Goal: Transaction & Acquisition: Book appointment/travel/reservation

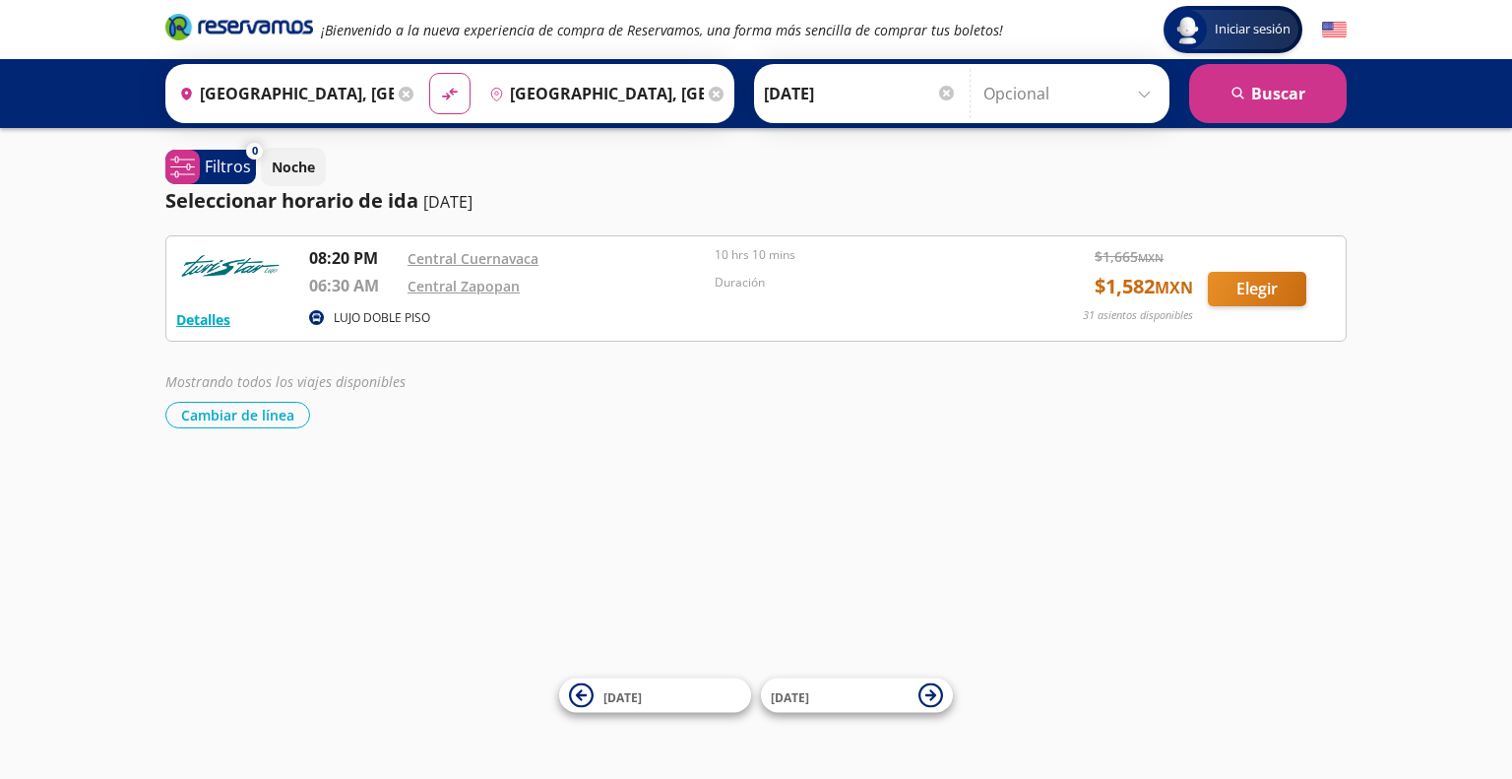
click at [399, 92] on icon at bounding box center [406, 94] width 15 height 15
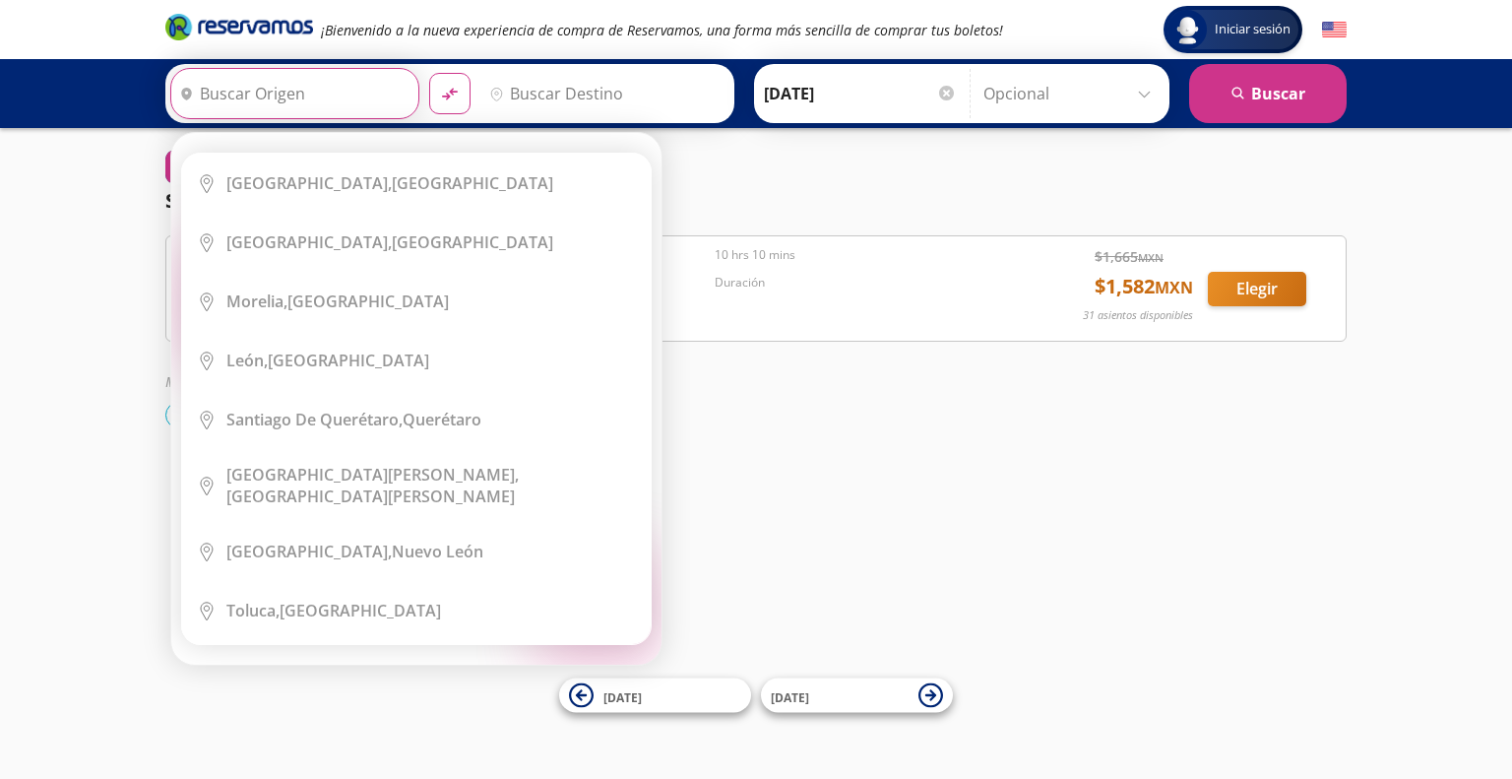
click at [328, 90] on input "Origen" at bounding box center [292, 93] width 242 height 49
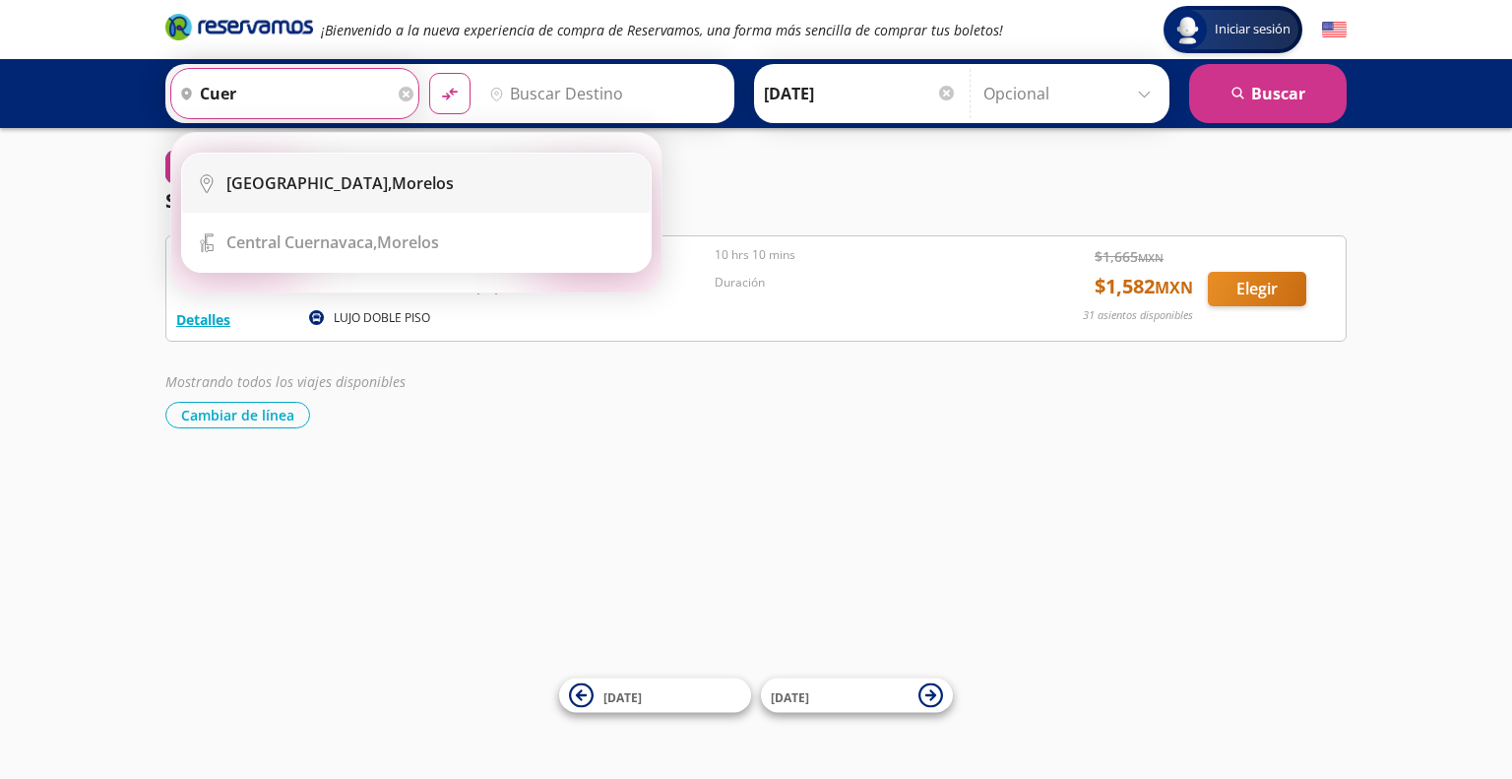
click at [304, 177] on b "[GEOGRAPHIC_DATA]," at bounding box center [308, 183] width 165 height 22
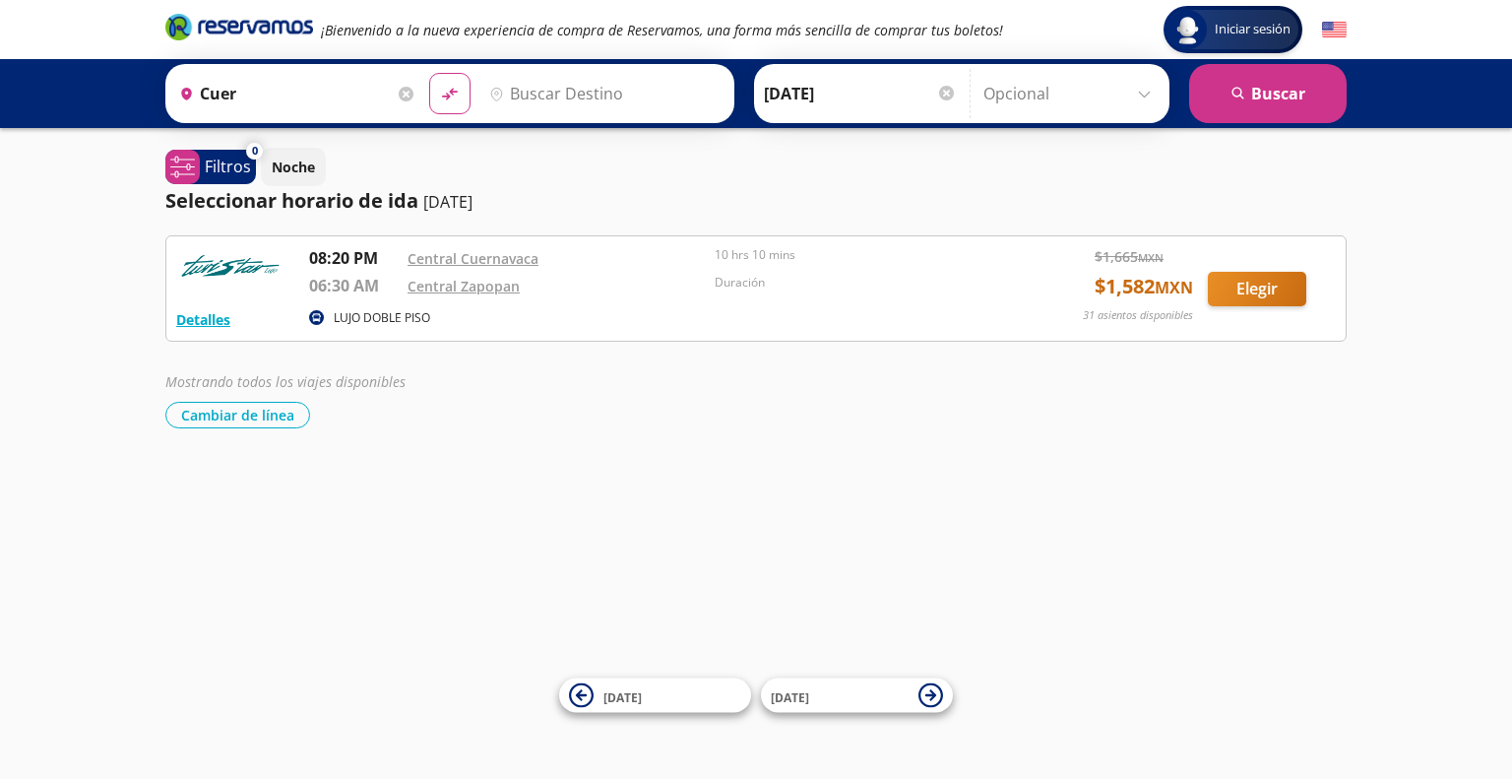
type input "[GEOGRAPHIC_DATA], [GEOGRAPHIC_DATA]"
click at [570, 82] on input "Destino" at bounding box center [602, 93] width 242 height 49
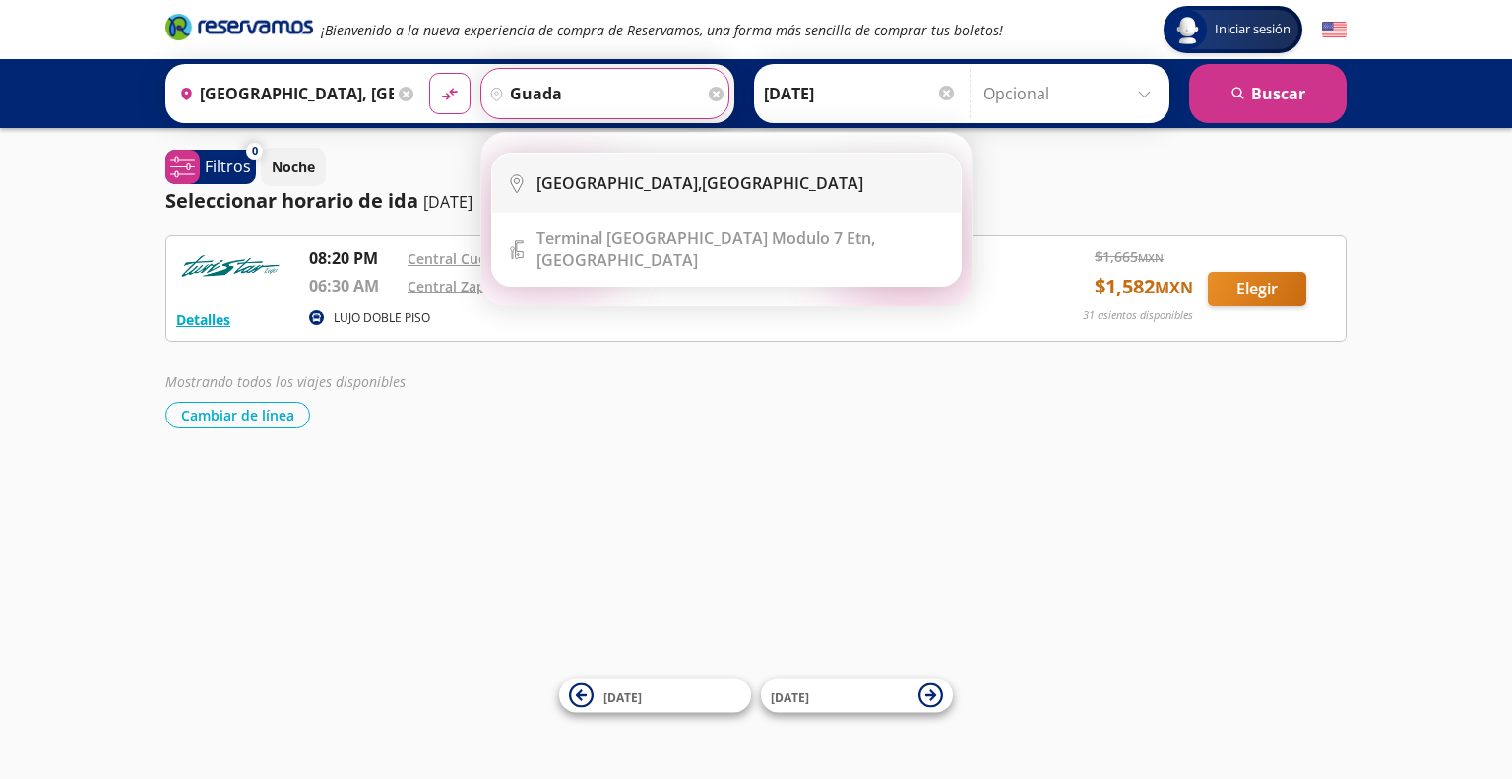
click at [579, 175] on b "[GEOGRAPHIC_DATA]," at bounding box center [618, 183] width 165 height 22
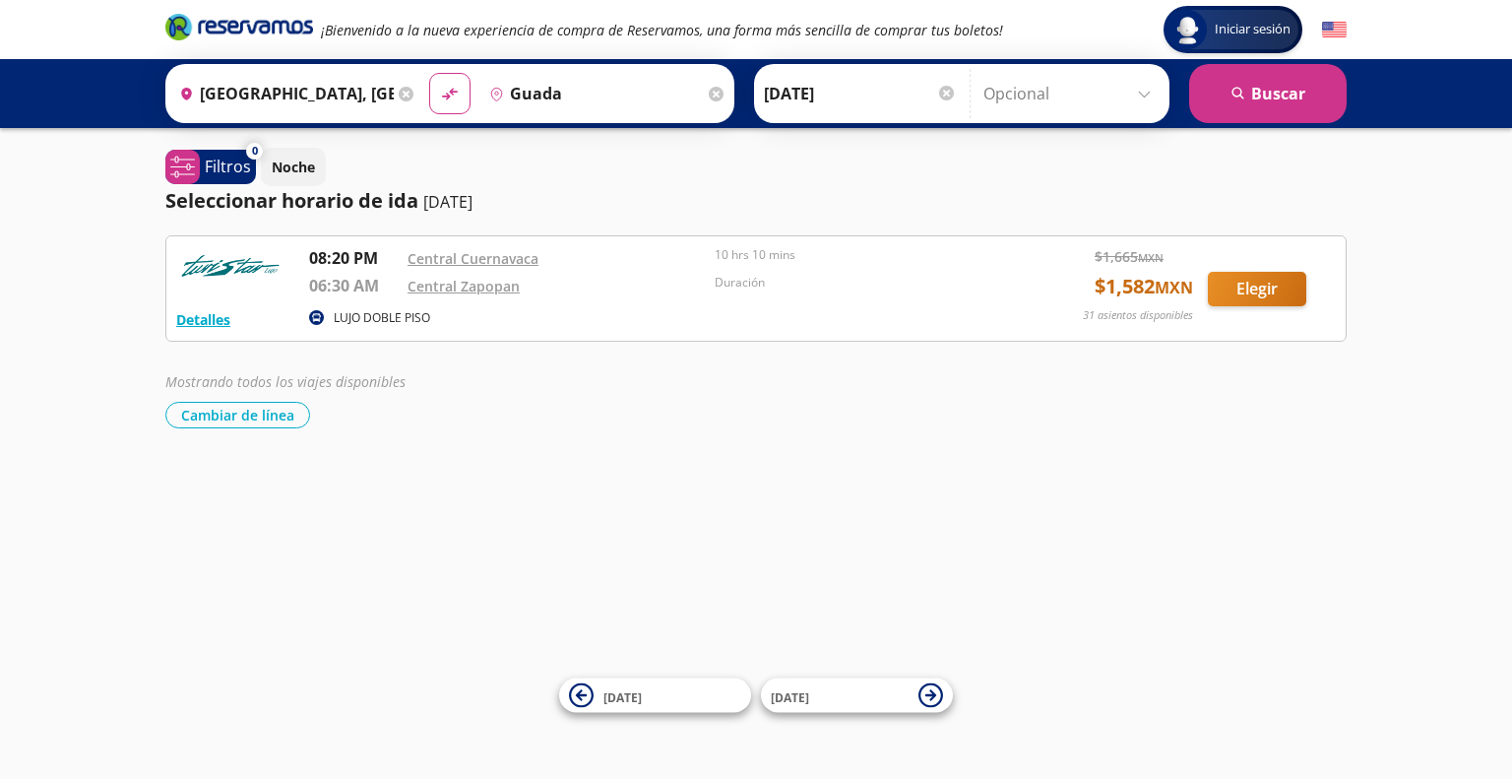
type input "[GEOGRAPHIC_DATA], [GEOGRAPHIC_DATA]"
click at [1236, 97] on icon "search" at bounding box center [1238, 94] width 15 height 15
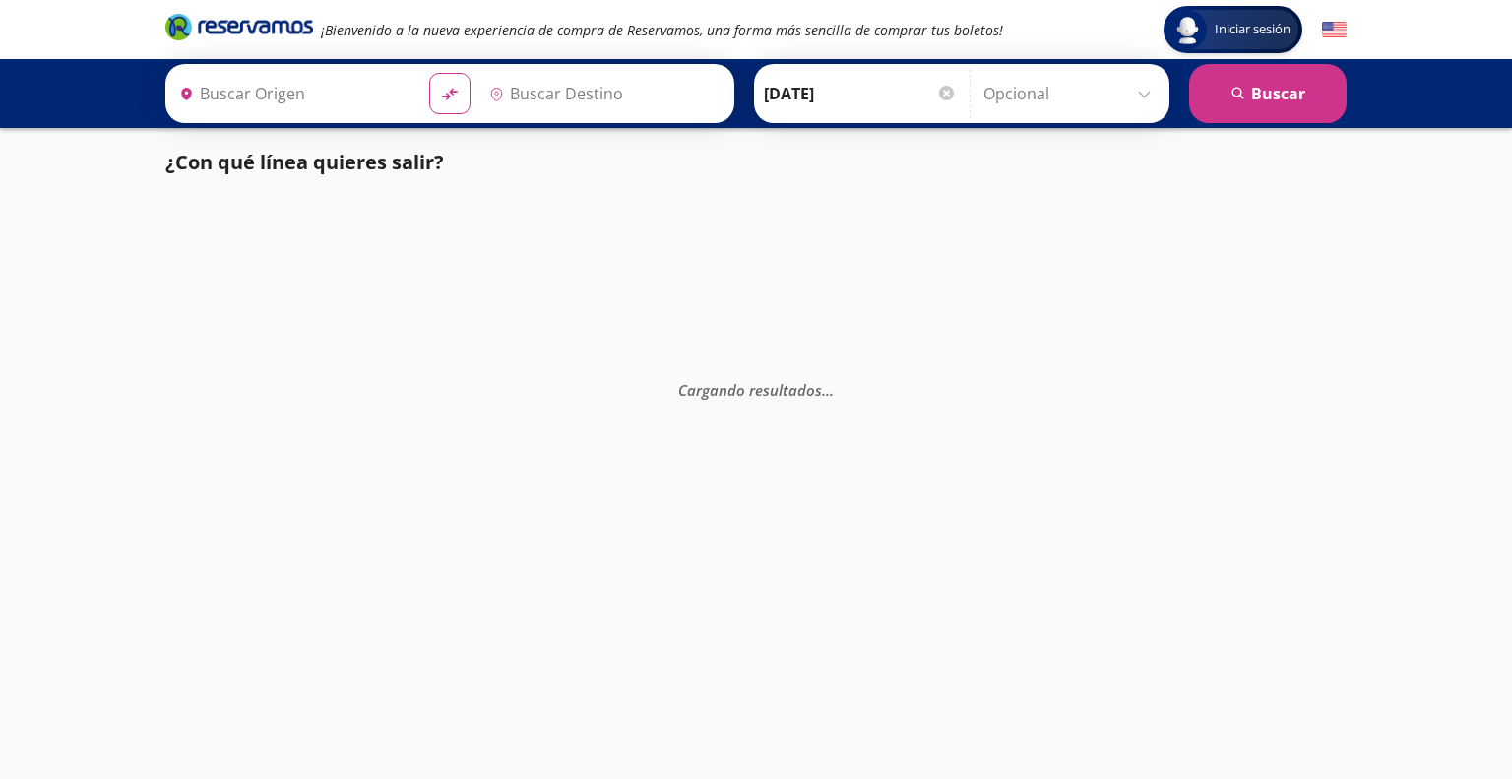
type input "[GEOGRAPHIC_DATA], [GEOGRAPHIC_DATA]"
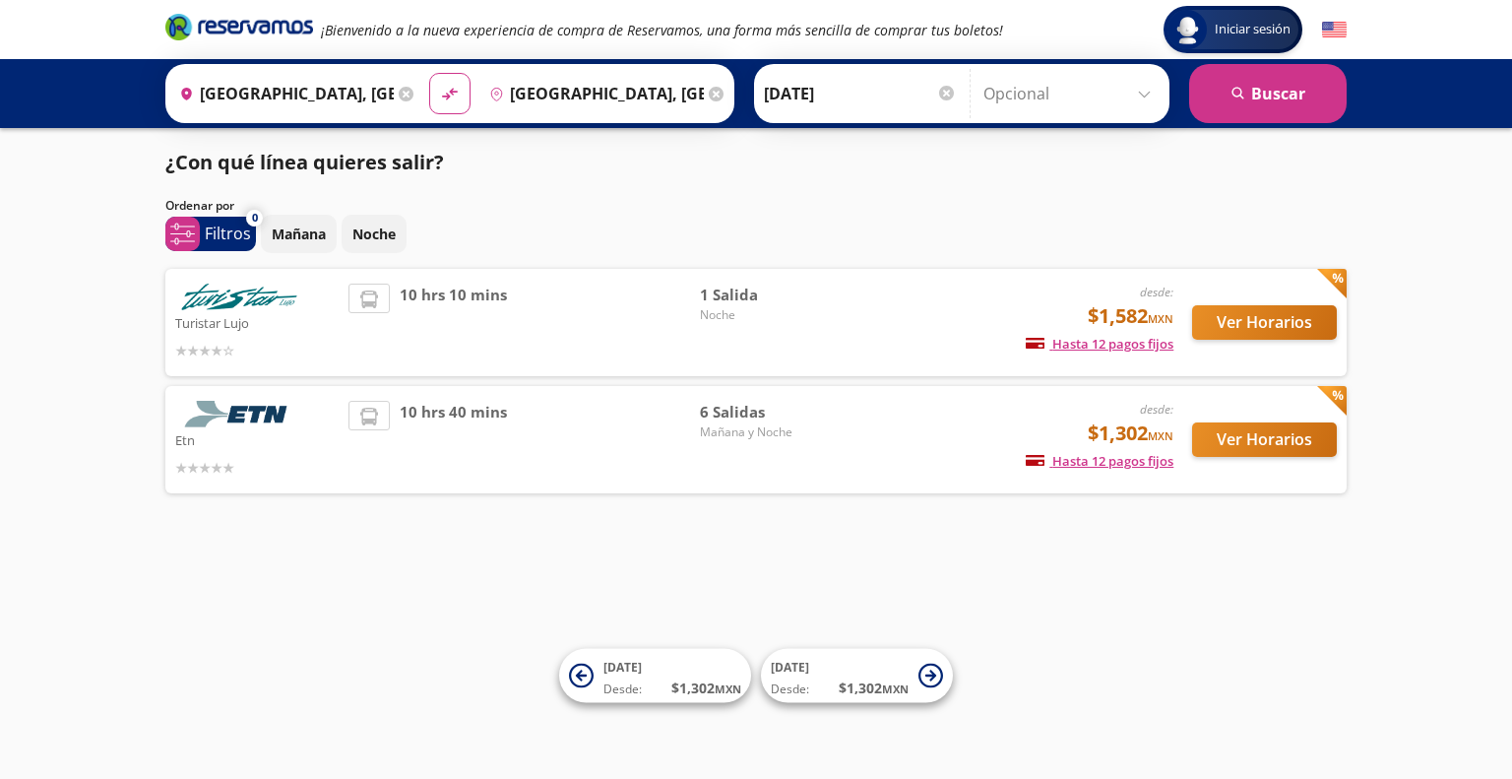
click at [736, 434] on span "Mañana y Noche" at bounding box center [769, 432] width 138 height 18
click at [1259, 430] on button "Ver Horarios" at bounding box center [1264, 439] width 145 height 34
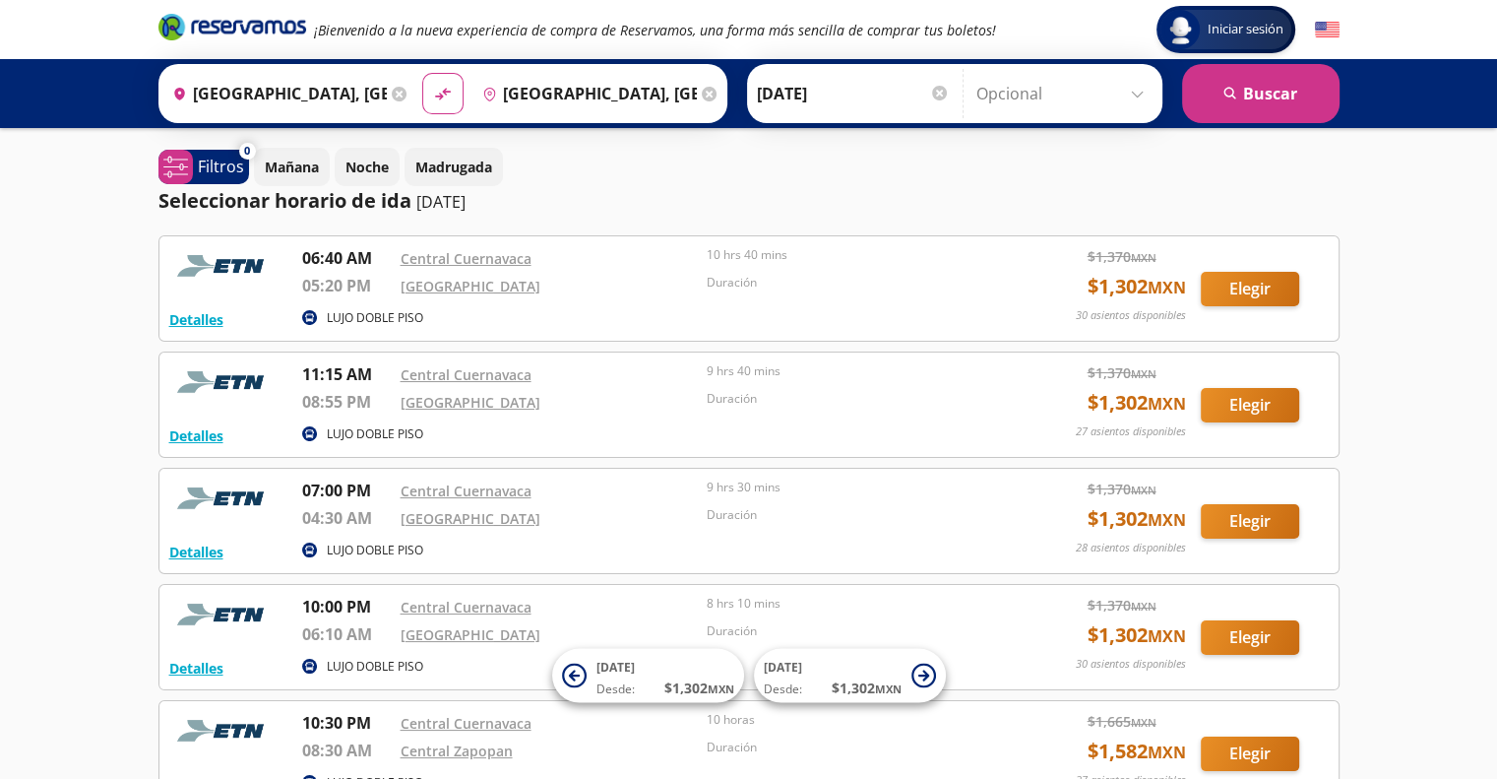
click at [1437, 476] on div "Iniciar sesión Iniciar sesión ¡Bienvenido a la nueva experiencia de compra de R…" at bounding box center [748, 553] width 1497 height 1107
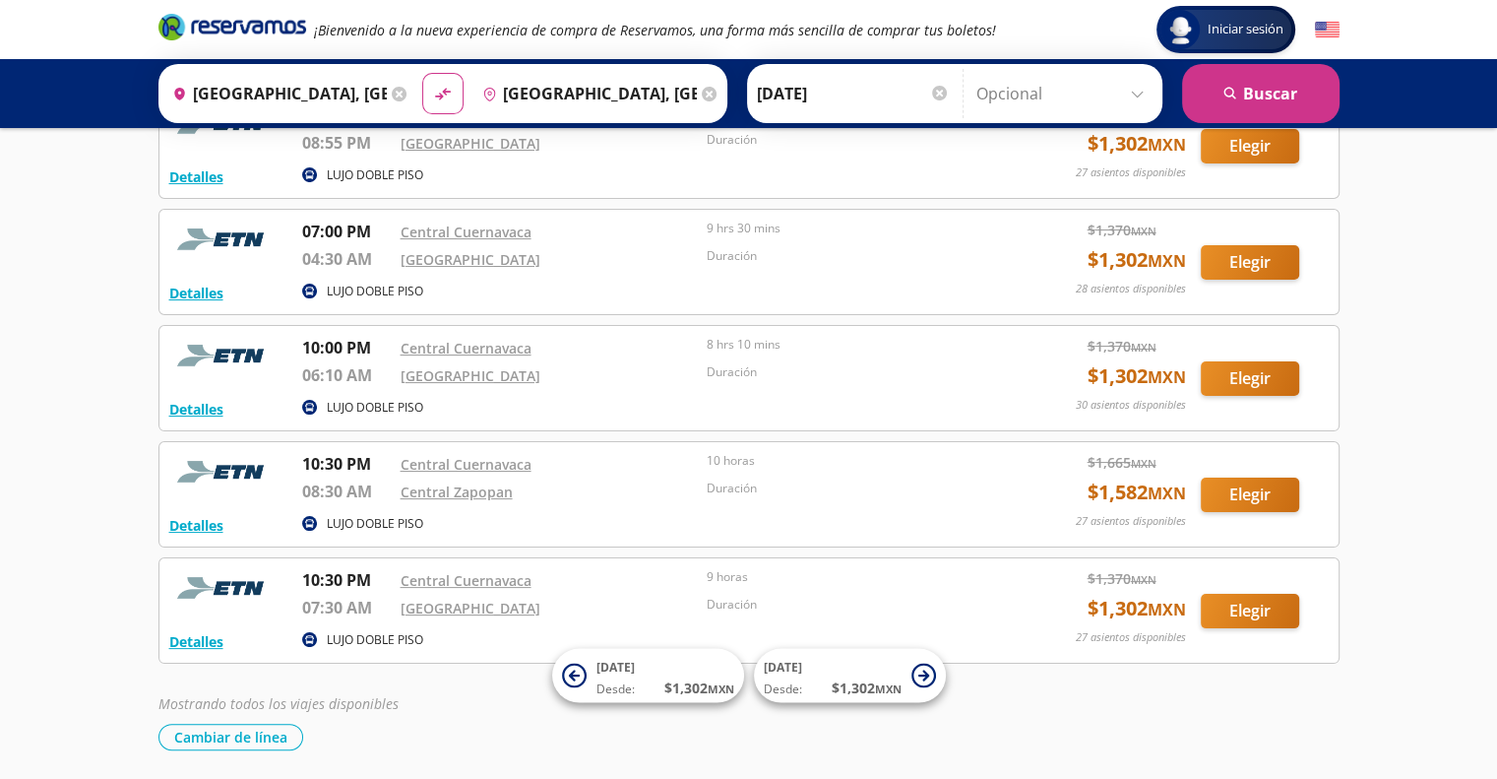
scroll to position [315, 0]
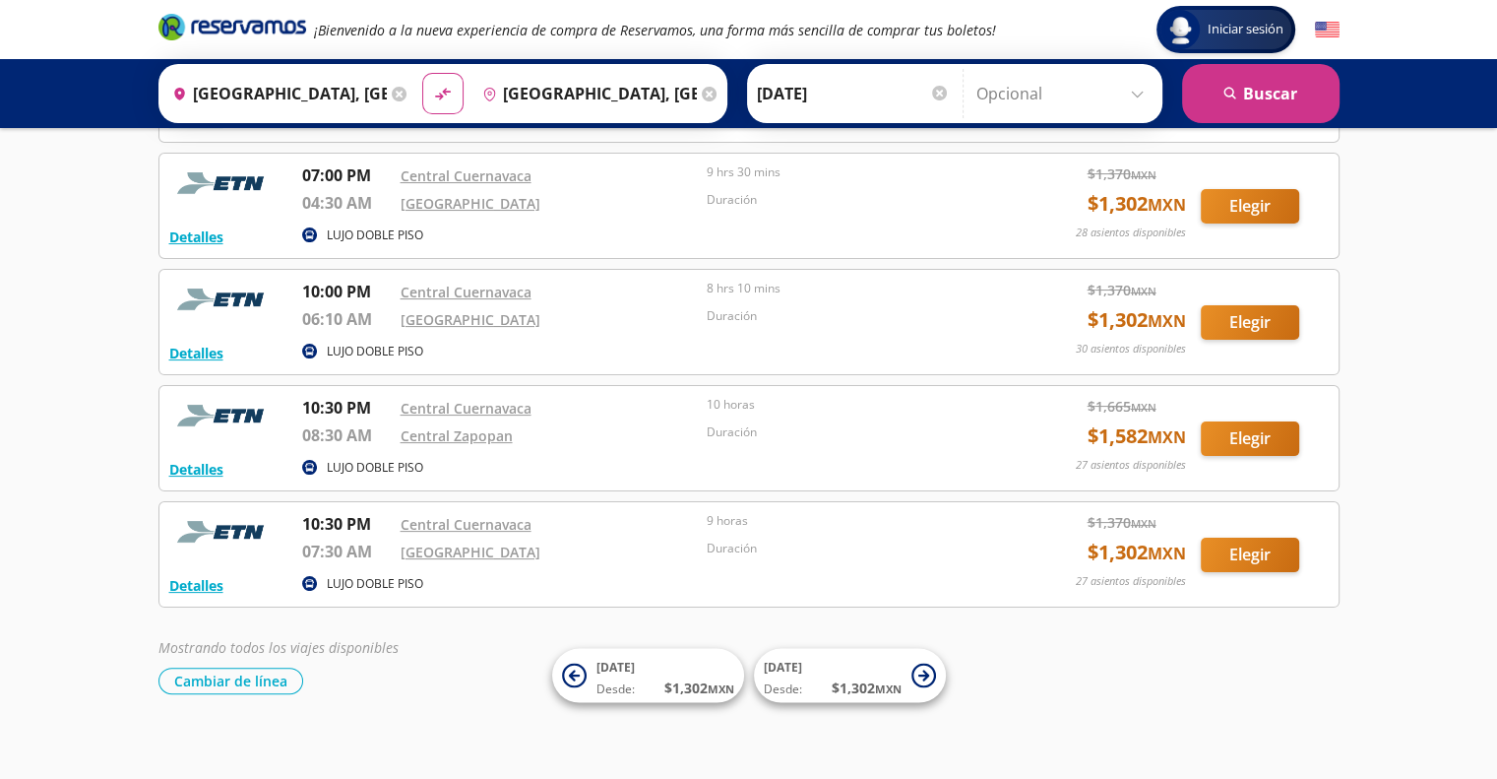
click at [1402, 405] on div "Iniciar sesión Iniciar sesión ¡Bienvenido a la nueva experiencia de compra de R…" at bounding box center [748, 238] width 1497 height 1107
